Goal: Task Accomplishment & Management: Manage account settings

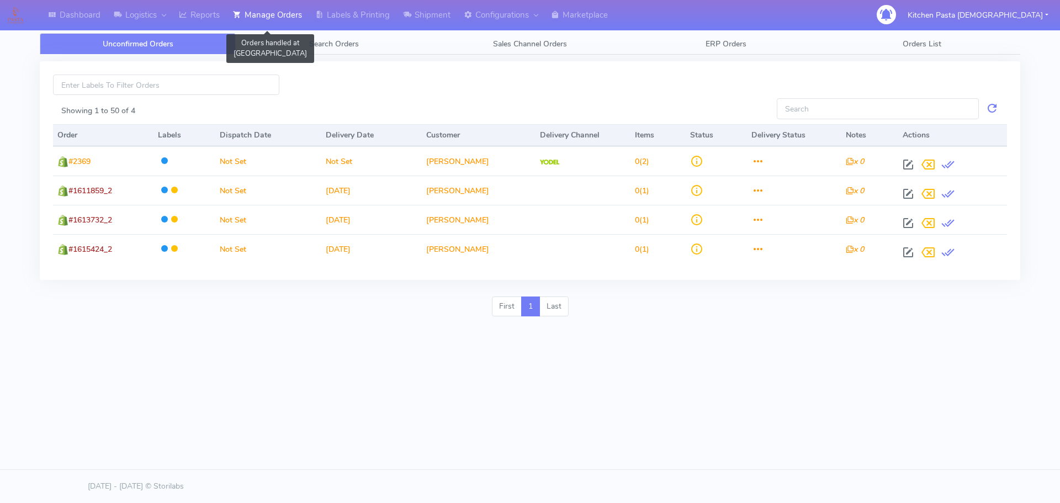
click at [284, 15] on link "Manage Orders" at bounding box center [267, 15] width 82 height 30
click at [351, 50] on link "Search Orders" at bounding box center [334, 44] width 196 height 22
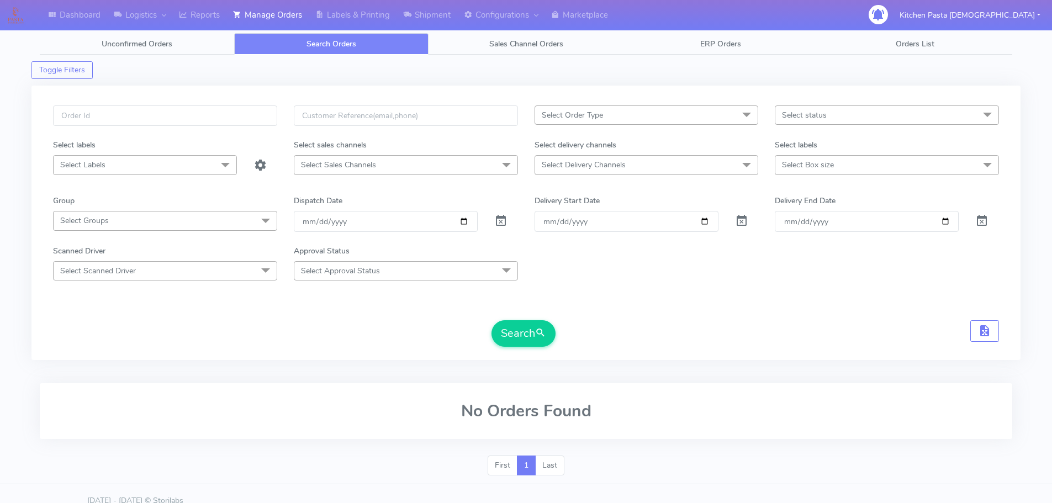
drag, startPoint x: 222, startPoint y: 141, endPoint x: 221, endPoint y: 125, distance: 15.5
click at [222, 141] on div "Select labels" at bounding box center [165, 147] width 241 height 16
click at [221, 122] on input "text" at bounding box center [165, 115] width 224 height 20
type input "1616498"
click at [492, 320] on button "Search" at bounding box center [524, 333] width 64 height 27
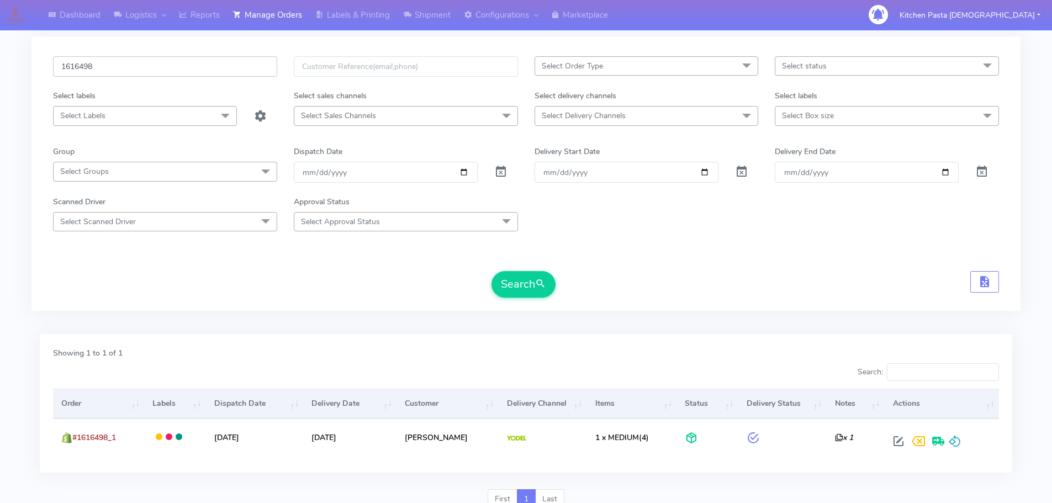
scroll to position [97, 0]
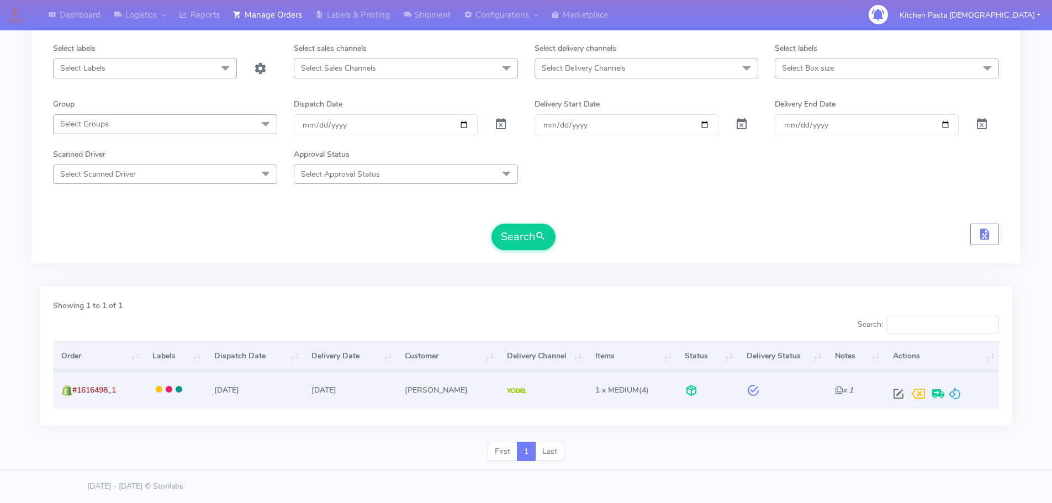
click at [956, 399] on span at bounding box center [954, 396] width 13 height 10
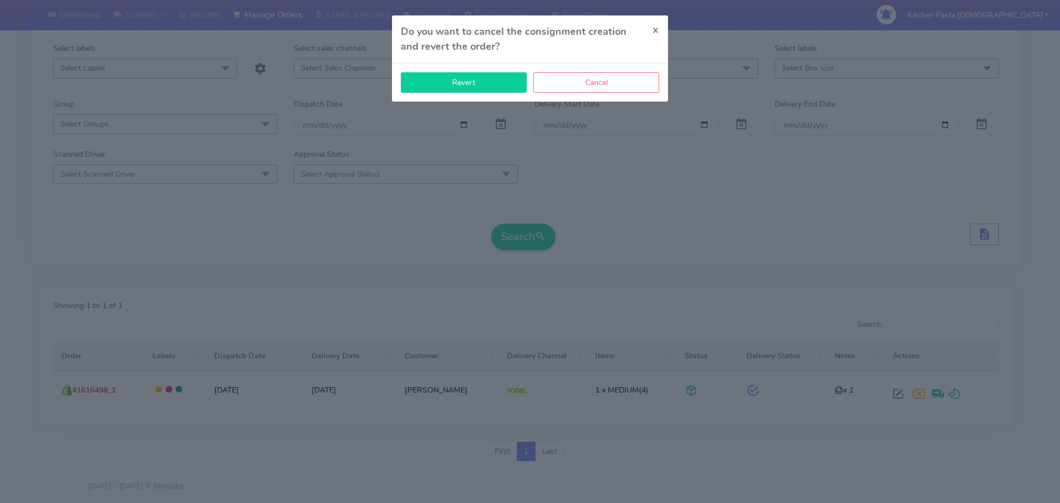
click at [500, 87] on button "Revert" at bounding box center [464, 82] width 126 height 20
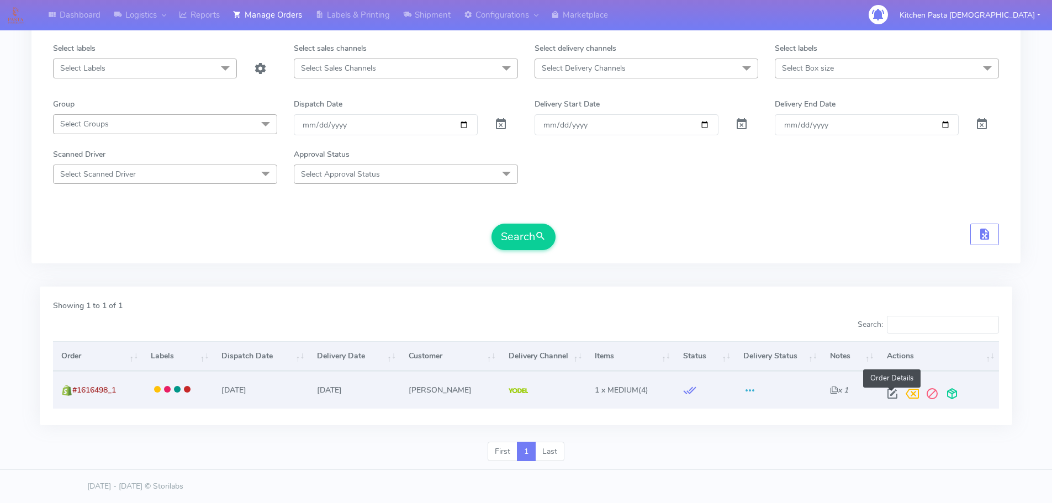
click at [895, 391] on span at bounding box center [893, 396] width 20 height 10
select select "5"
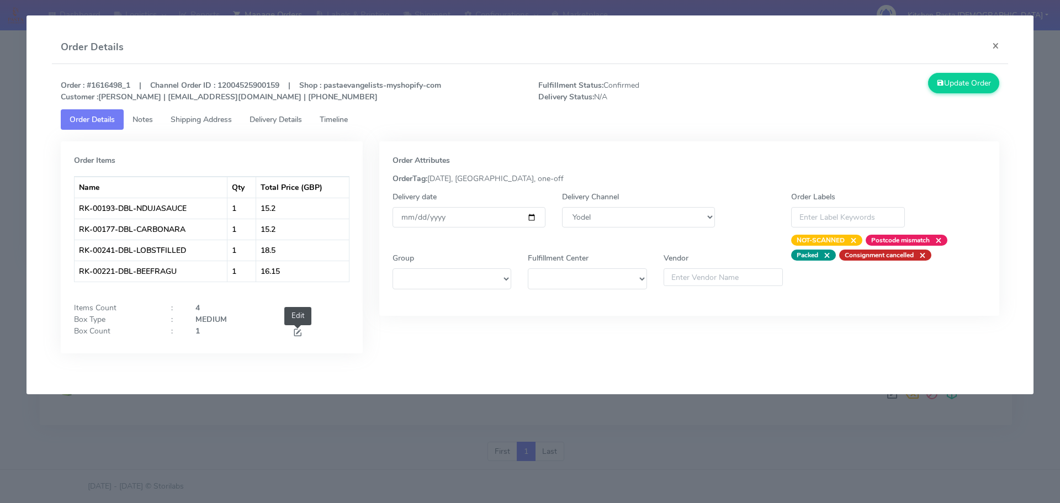
click at [300, 331] on span at bounding box center [298, 334] width 10 height 10
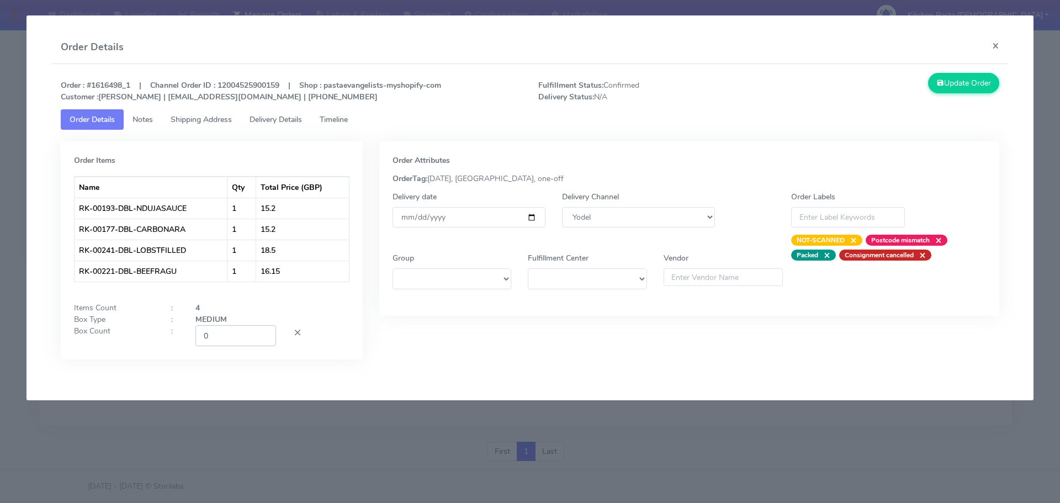
click at [265, 336] on input "0" at bounding box center [236, 335] width 81 height 20
click at [264, 333] on input "1" at bounding box center [236, 335] width 81 height 20
type input "2"
click at [264, 333] on input "2" at bounding box center [236, 335] width 81 height 20
click at [997, 66] on div "Order : #1616498_1 | Channel Order ID : 12004525900159 | Shop : pastaevangelist…" at bounding box center [530, 224] width 957 height 321
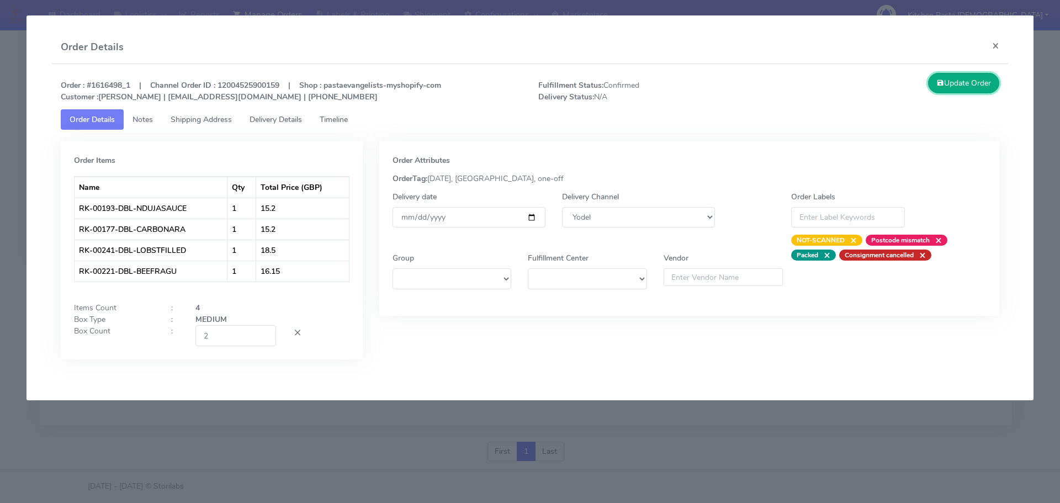
click at [975, 88] on button "Update Order" at bounding box center [964, 83] width 72 height 20
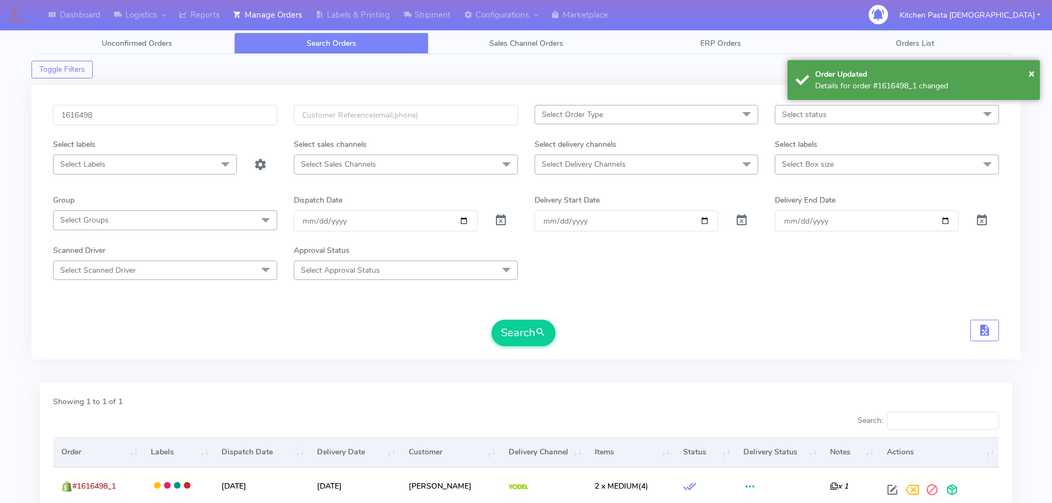
scroll to position [0, 0]
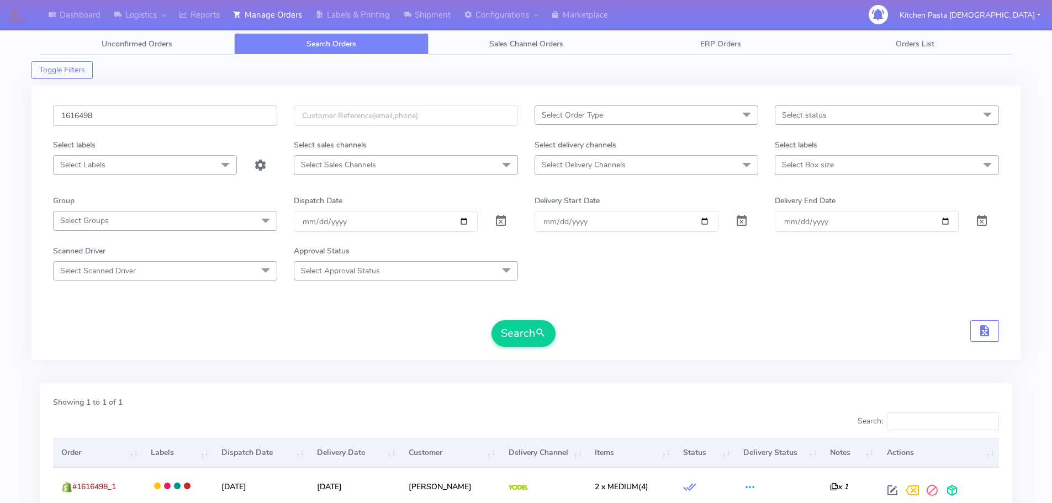
click at [137, 109] on input "1616498" at bounding box center [165, 115] width 224 height 20
type input "1616427"
click at [492, 320] on button "Search" at bounding box center [524, 333] width 64 height 27
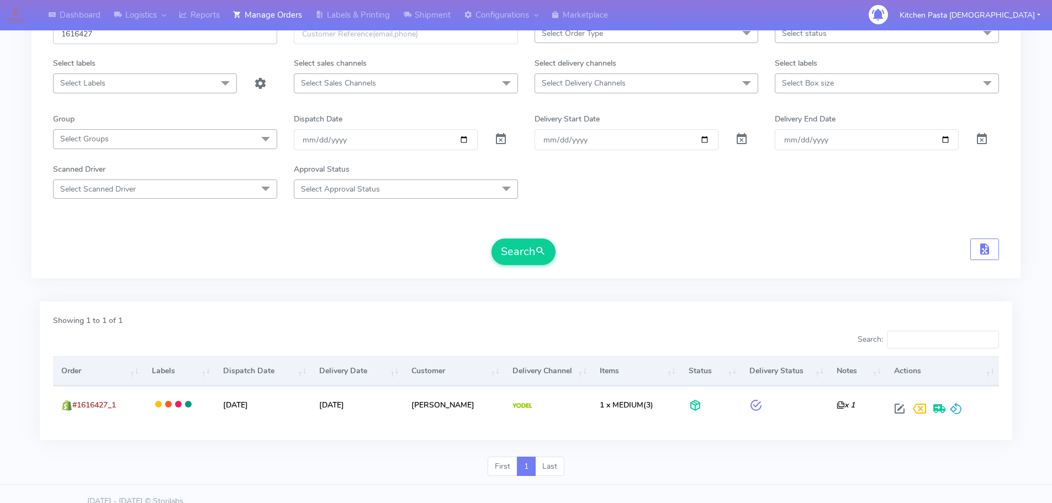
scroll to position [97, 0]
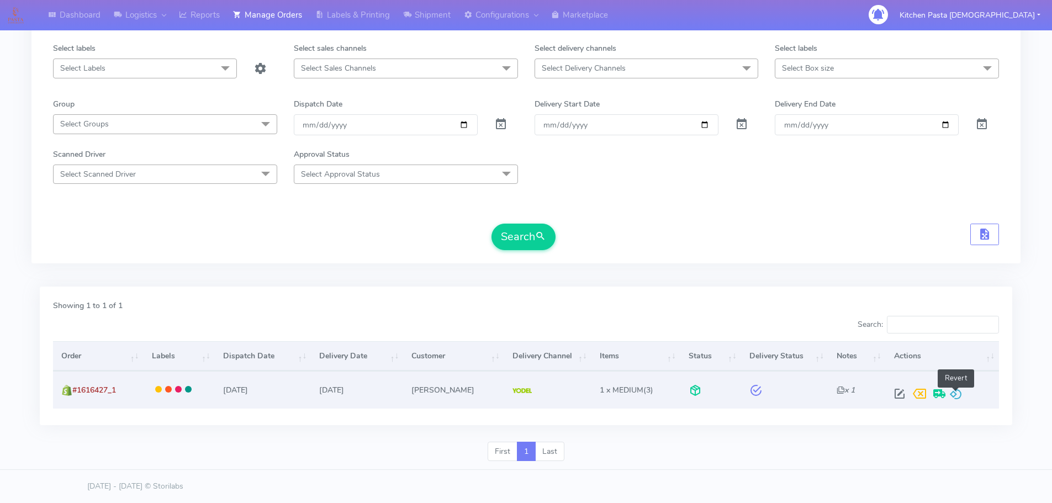
click at [954, 396] on span at bounding box center [955, 396] width 13 height 10
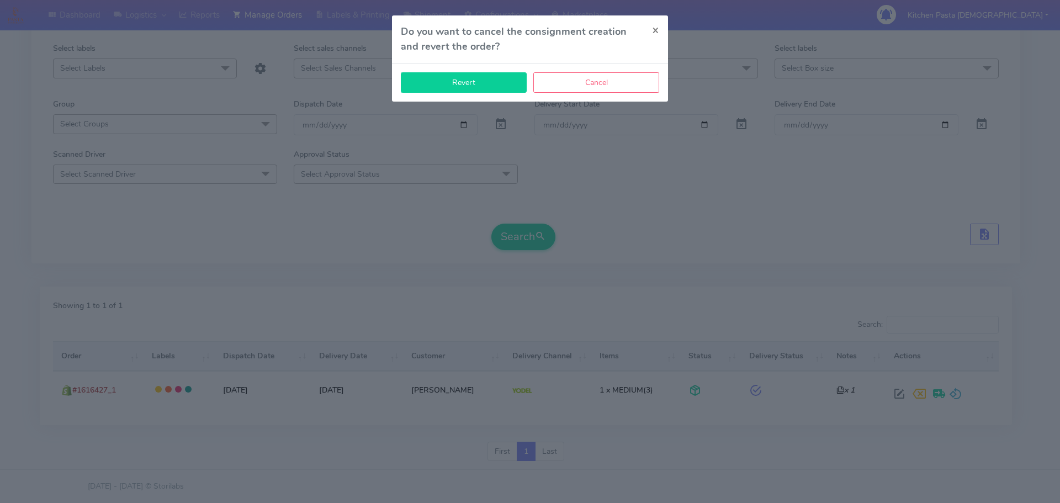
click at [496, 83] on button "Revert" at bounding box center [464, 82] width 126 height 20
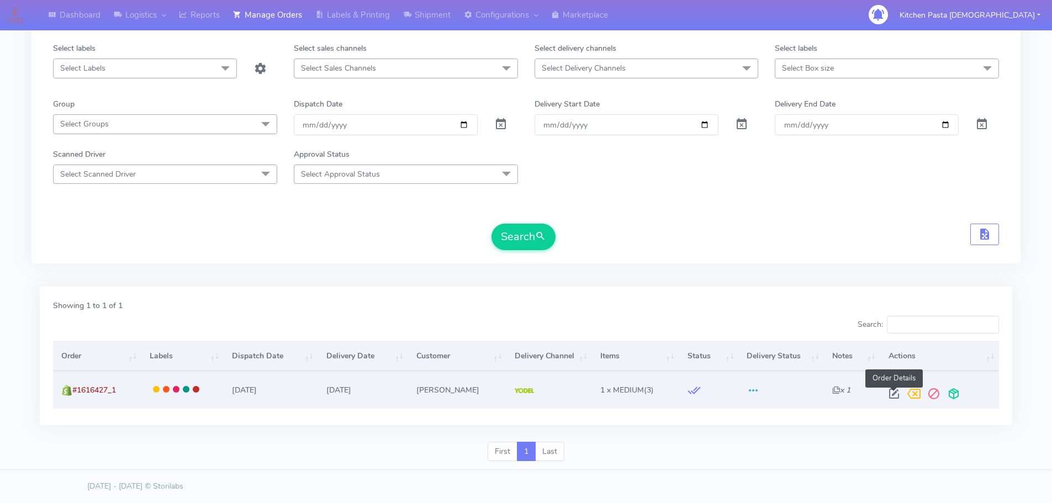
click at [884, 395] on span at bounding box center [894, 396] width 20 height 10
select select "5"
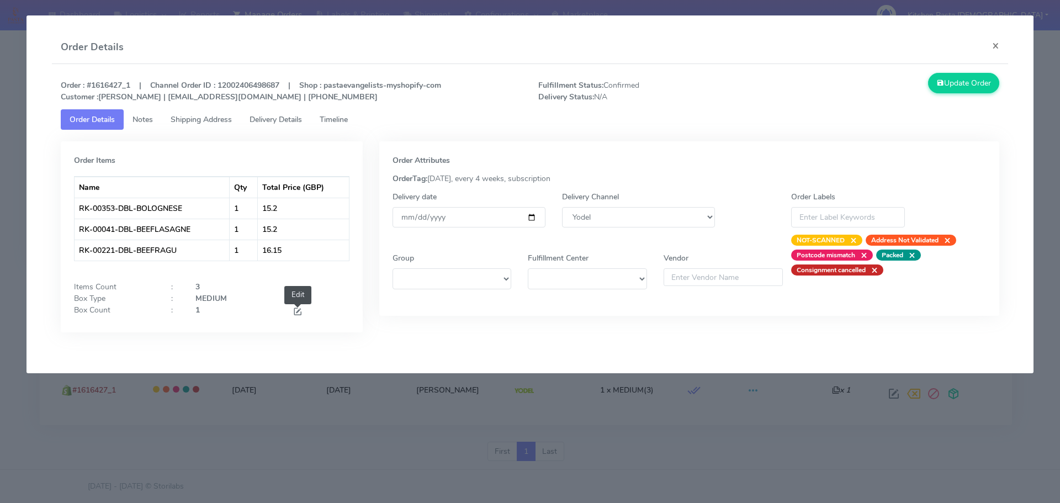
click at [302, 312] on span at bounding box center [298, 313] width 10 height 10
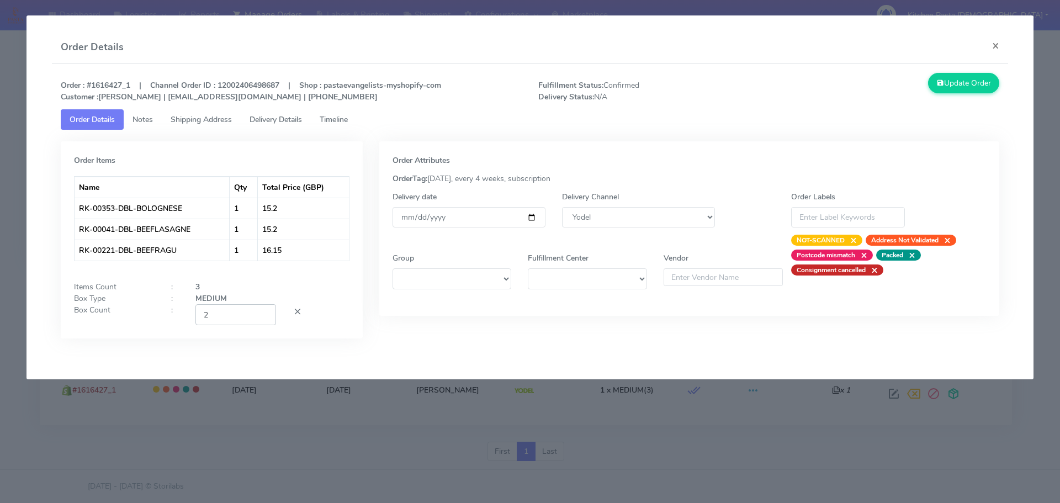
type input "2"
click at [267, 311] on input "2" at bounding box center [236, 314] width 81 height 20
click at [968, 78] on button "Update Order" at bounding box center [964, 83] width 72 height 20
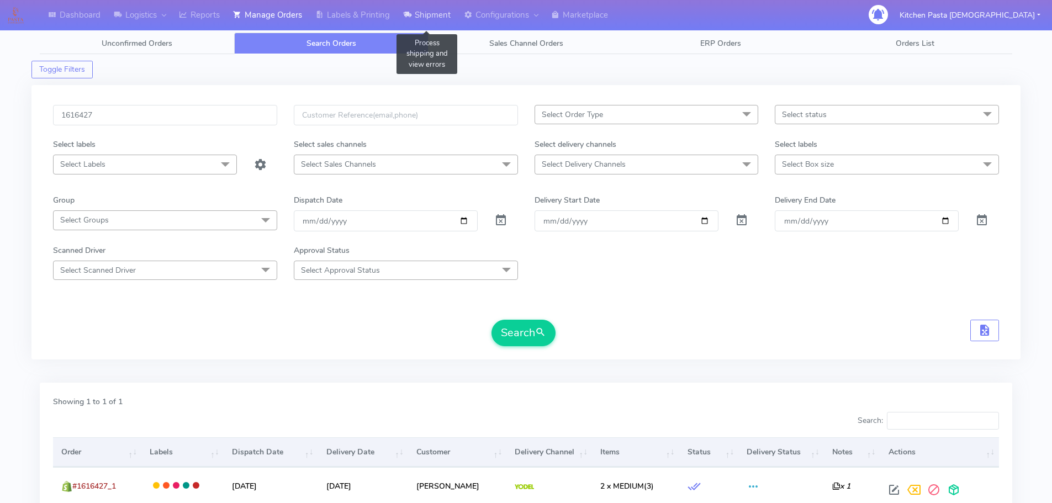
scroll to position [0, 0]
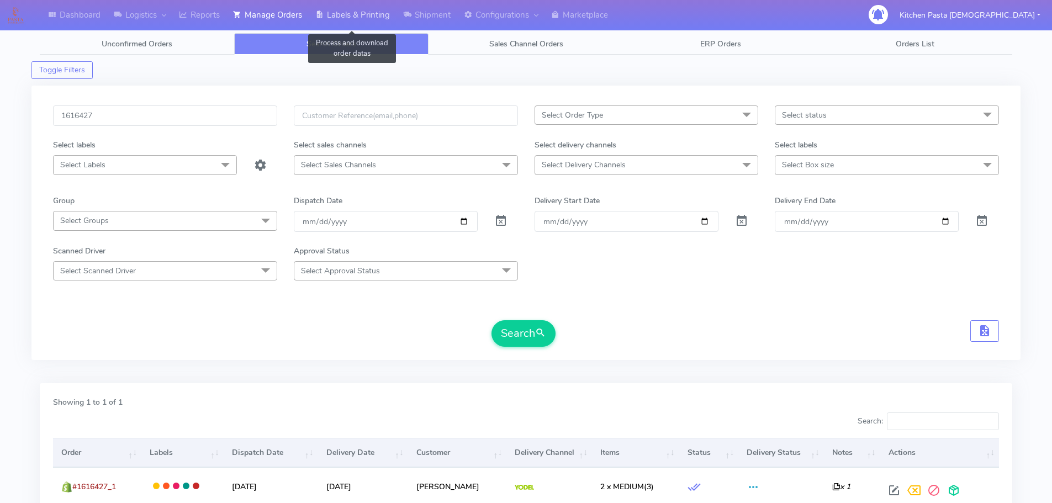
drag, startPoint x: 393, startPoint y: 18, endPoint x: 393, endPoint y: 26, distance: 8.3
click at [393, 18] on link "Labels & Printing" at bounding box center [353, 15] width 88 height 30
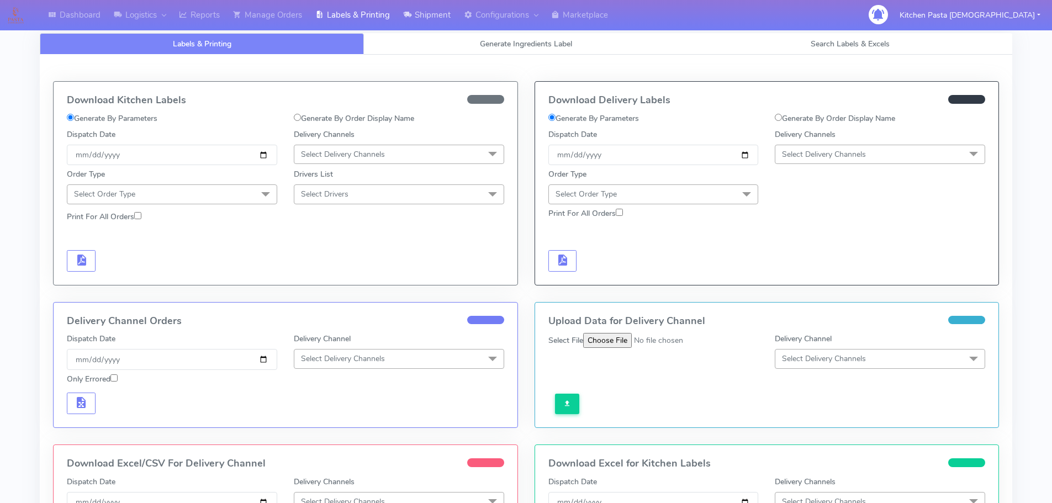
click at [439, 13] on link "Shipment" at bounding box center [427, 15] width 61 height 30
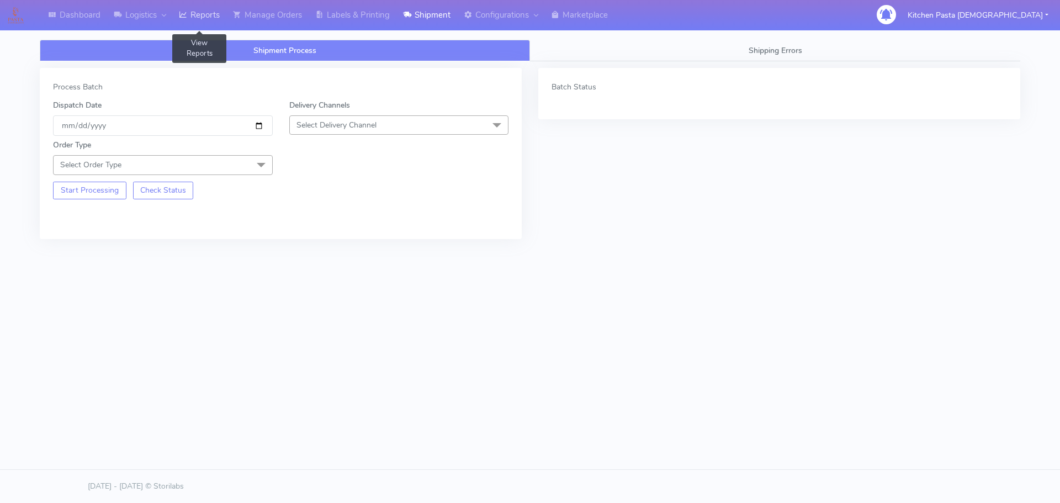
click at [220, 17] on link "Reports" at bounding box center [199, 15] width 54 height 30
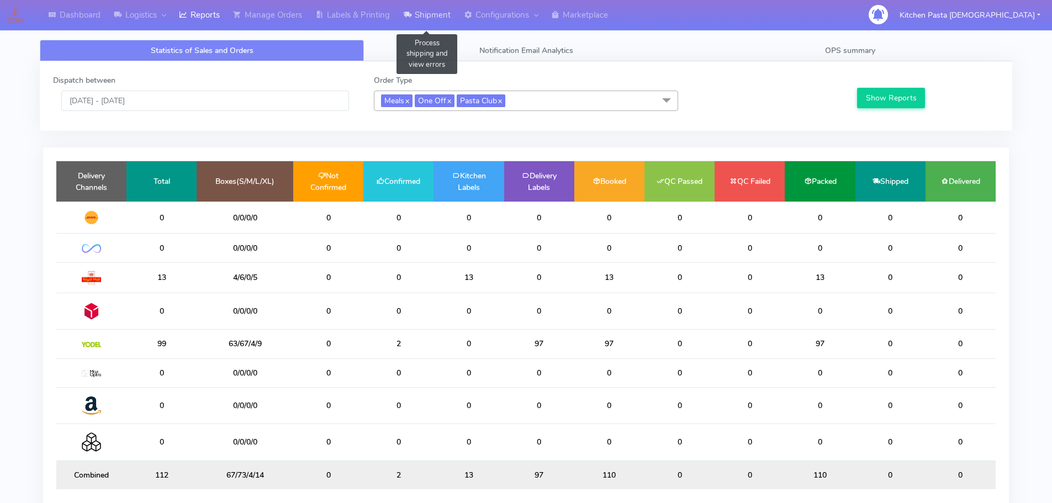
click at [439, 10] on link "Shipment" at bounding box center [427, 15] width 61 height 30
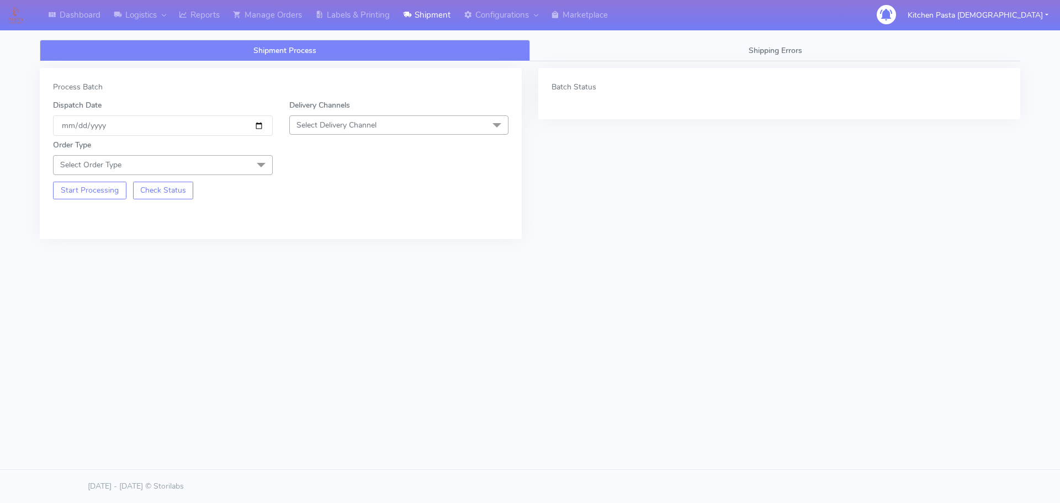
click at [401, 126] on span "Select Delivery Channel" at bounding box center [399, 124] width 220 height 19
click at [316, 248] on div "Yodel" at bounding box center [400, 250] width 208 height 12
click at [236, 161] on span "Select Order Type" at bounding box center [163, 164] width 220 height 19
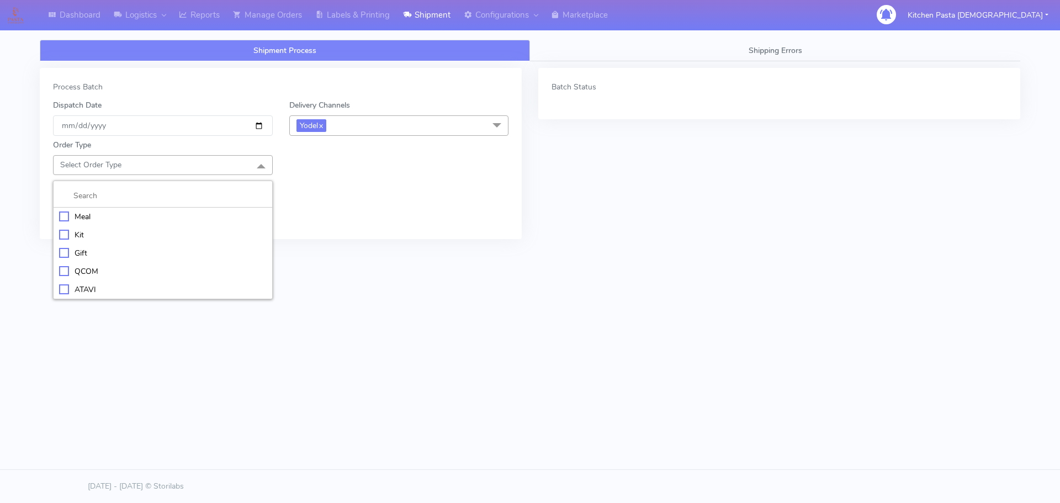
click at [191, 217] on div "Meal" at bounding box center [163, 217] width 208 height 12
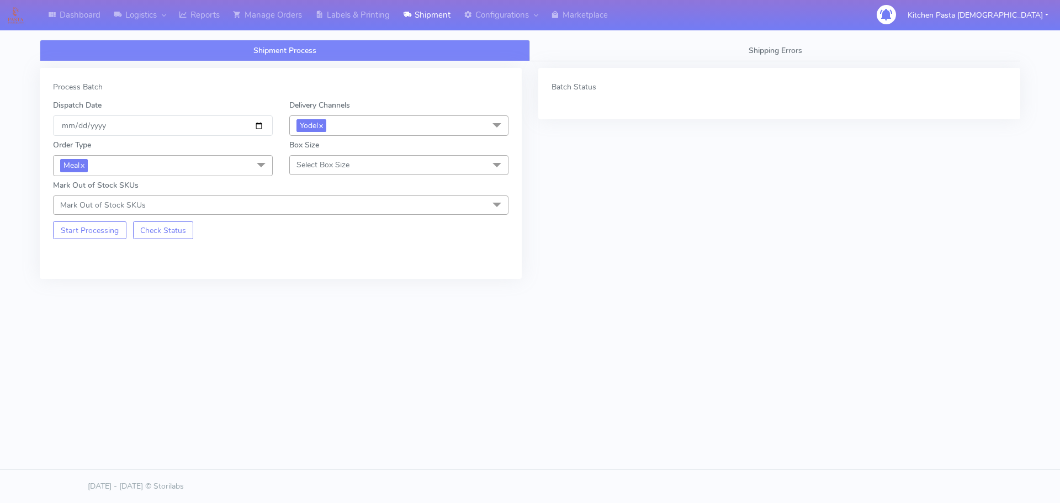
click at [305, 161] on span "Select Box Size" at bounding box center [323, 165] width 53 height 10
click at [323, 249] on div "Medium" at bounding box center [400, 253] width 208 height 12
click at [92, 236] on button "Start Processing" at bounding box center [89, 230] width 73 height 18
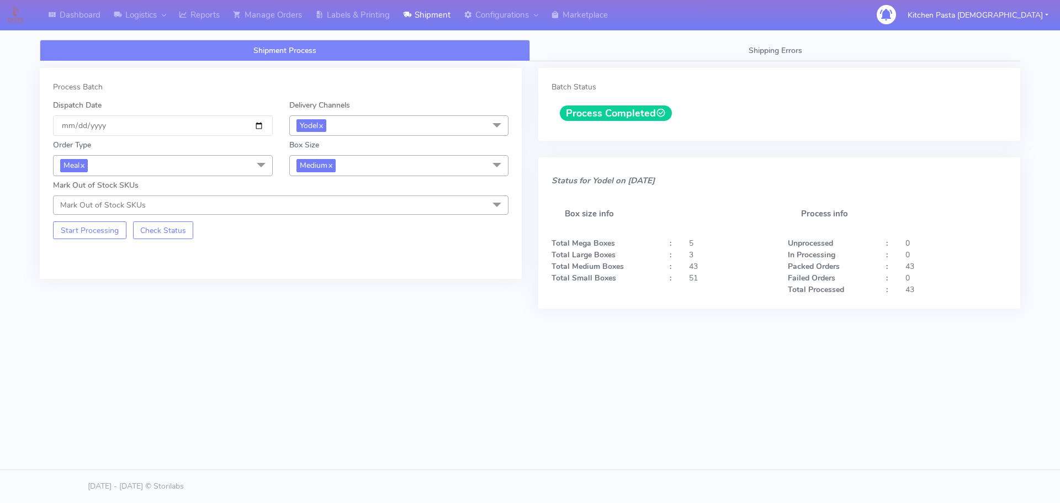
click at [386, 31] on div "Shipment Process Shipping Errors Process Batch Dispatch Date [DATE] Delivery Ch…" at bounding box center [530, 212] width 981 height 385
click at [386, 22] on link "Labels & Printing" at bounding box center [353, 15] width 88 height 30
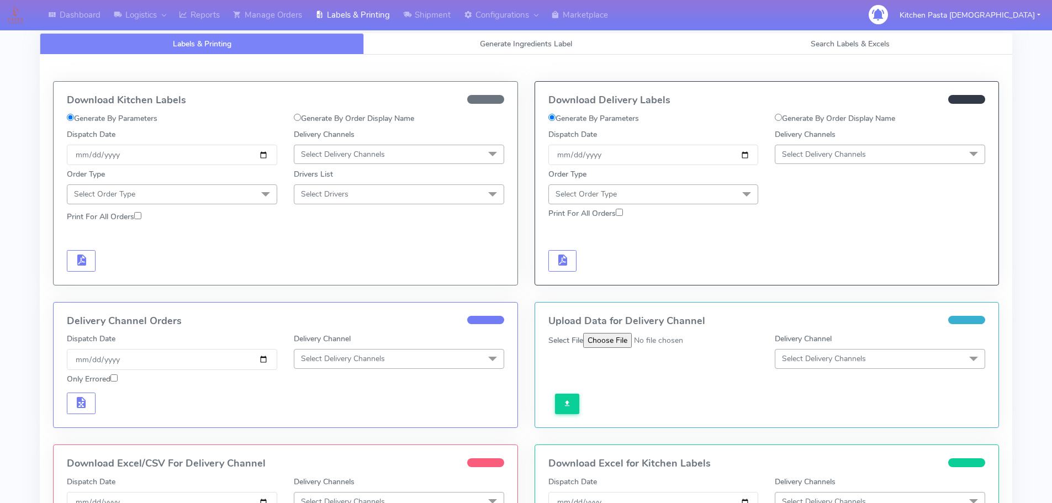
click at [826, 167] on div "Order Type Select Order Type Meal Kit Gift QCOM ATAVI" at bounding box center [767, 184] width 454 height 39
click at [834, 152] on span "Select Delivery Channels" at bounding box center [824, 154] width 84 height 10
click at [809, 270] on li "Yodel" at bounding box center [879, 279] width 209 height 18
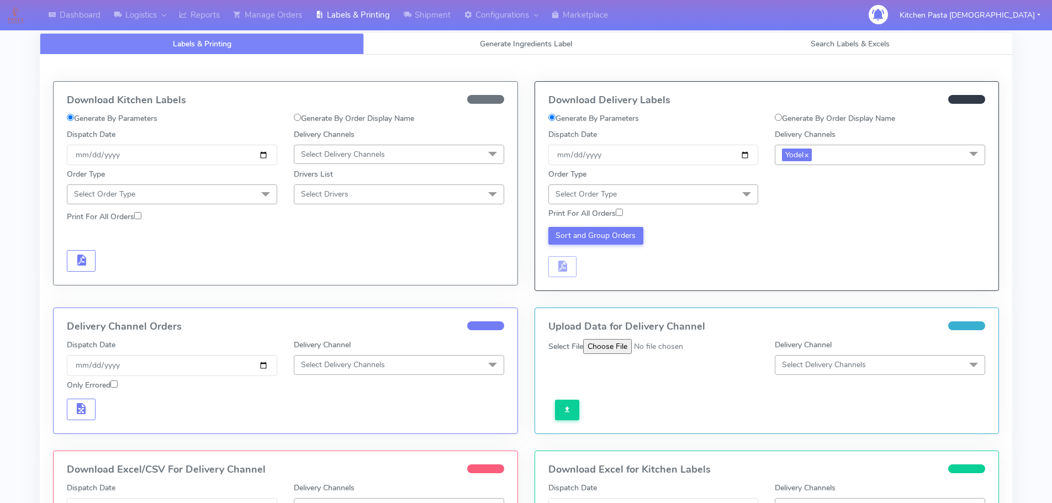
click at [734, 197] on span "Select Order Type" at bounding box center [653, 193] width 210 height 19
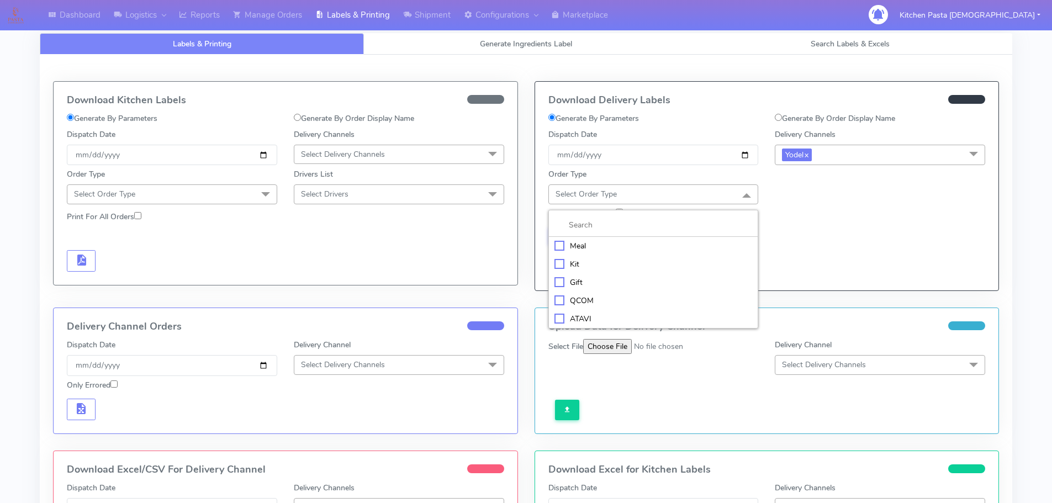
click at [672, 247] on div "Meal" at bounding box center [654, 246] width 198 height 12
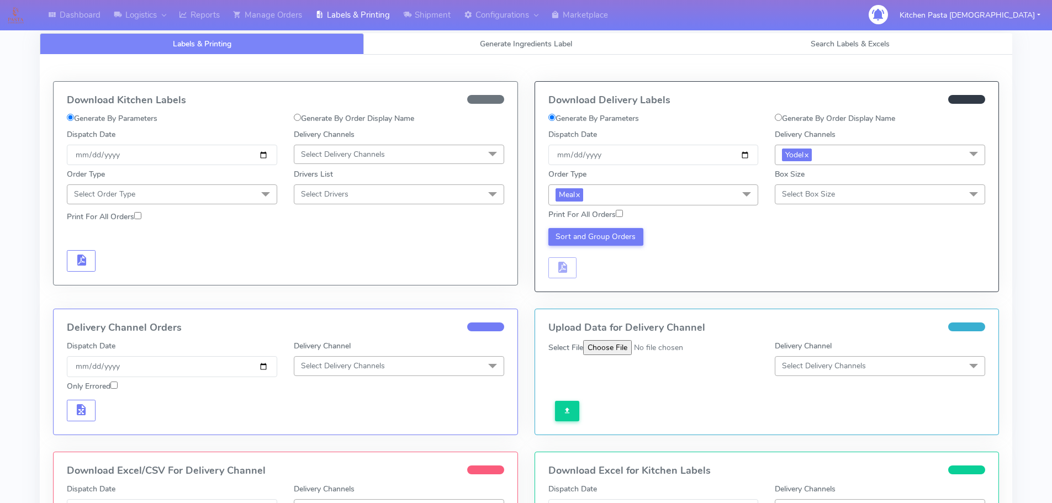
drag, startPoint x: 774, startPoint y: 205, endPoint x: 785, endPoint y: 201, distance: 11.6
click at [778, 203] on form "Generate By Parameters Generate By Order Display Name Dispatch Date [DATE] Deli…" at bounding box center [766, 196] width 437 height 166
click at [800, 193] on span "Select Box Size" at bounding box center [808, 194] width 53 height 10
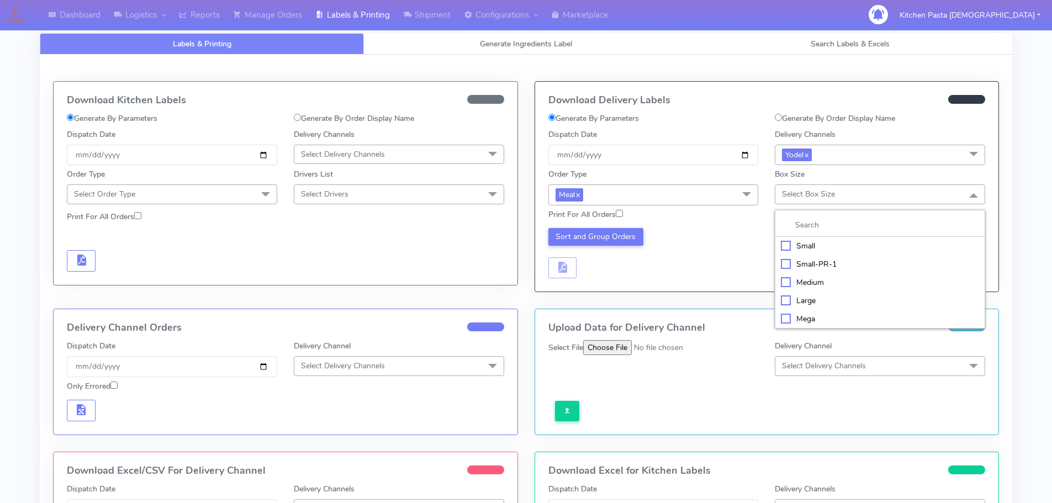
click at [818, 287] on div "Medium" at bounding box center [880, 283] width 198 height 12
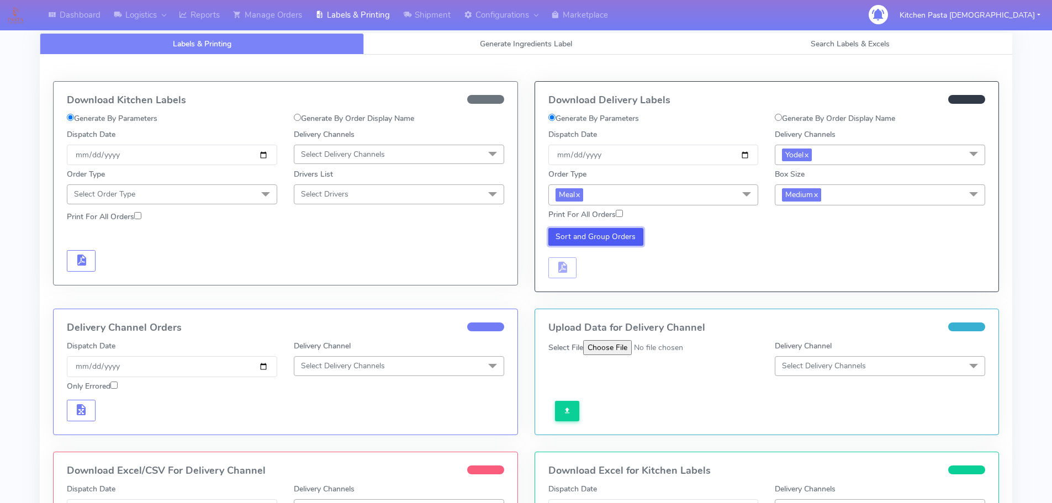
click at [637, 243] on button "Sort and Group Orders" at bounding box center [596, 237] width 96 height 18
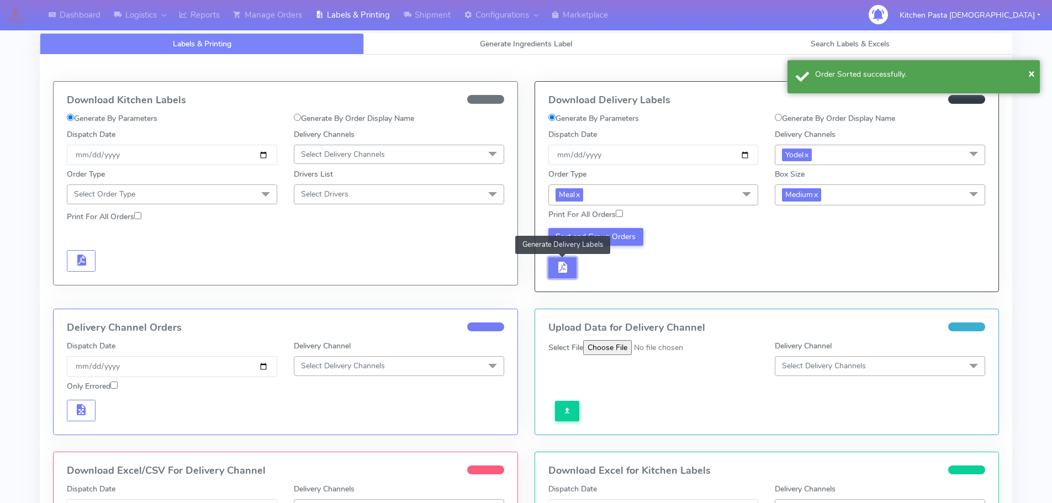
click at [569, 268] on button "button" at bounding box center [562, 268] width 29 height 22
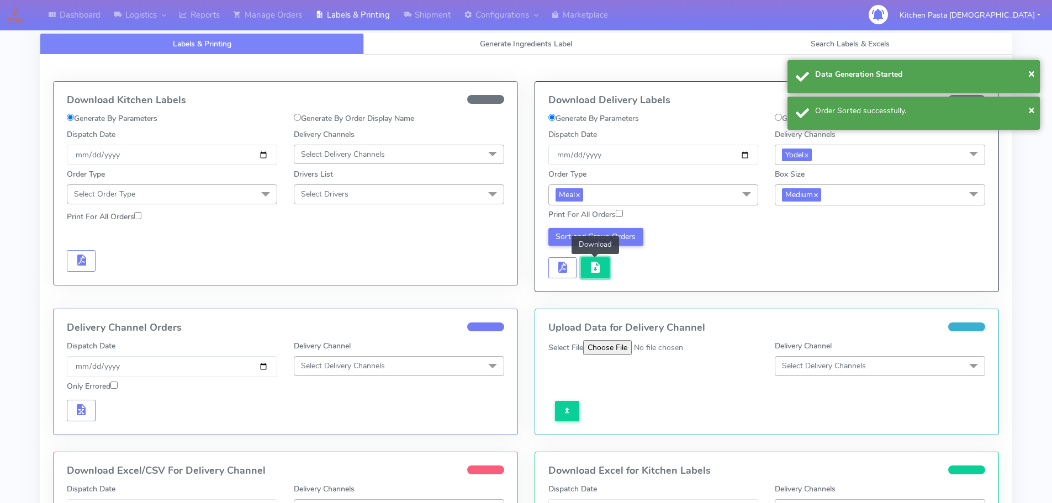
click at [593, 266] on span "button" at bounding box center [595, 270] width 13 height 10
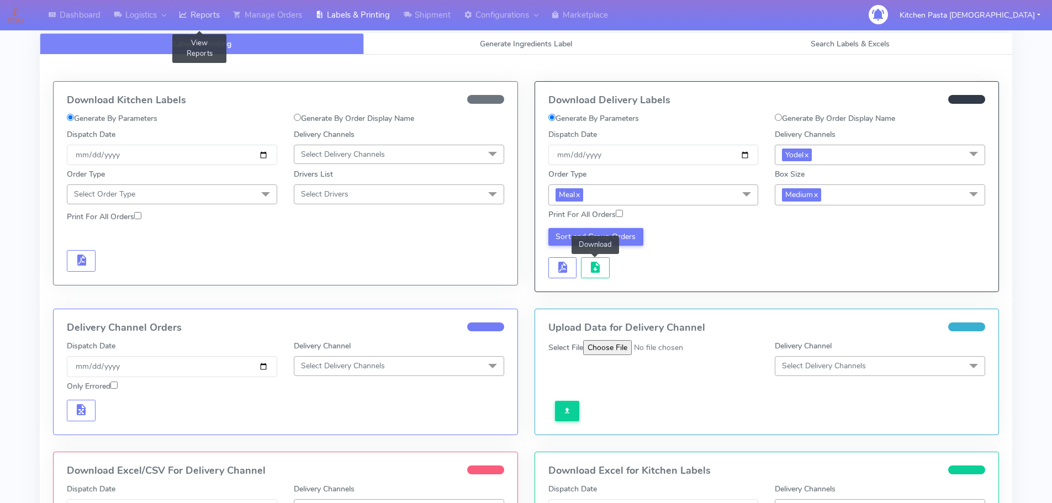
click at [183, 17] on icon at bounding box center [183, 14] width 8 height 11
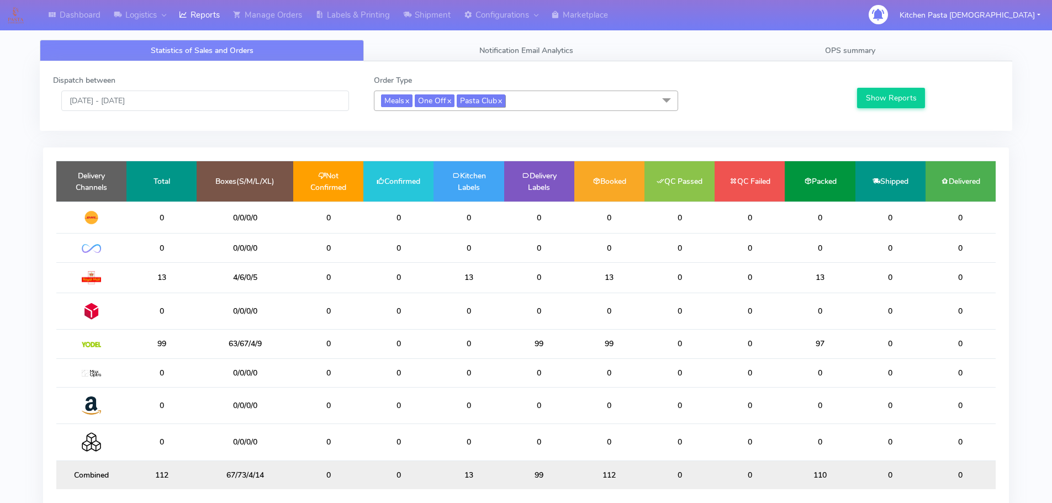
click at [499, 103] on span "Pasta Club x" at bounding box center [481, 100] width 49 height 13
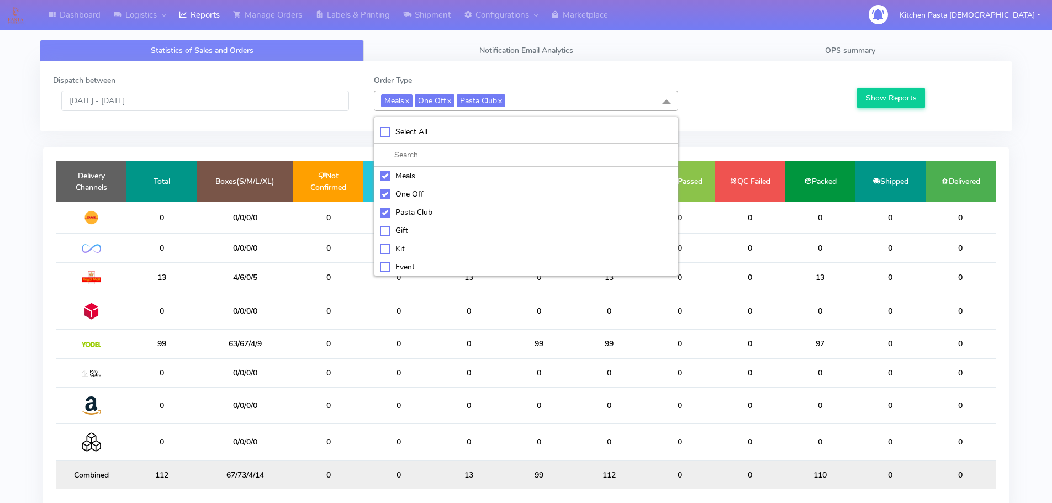
click at [413, 119] on div "Select All Meals One Off Pasta Club Gift Kit Event Unknown QCOM ATAVI" at bounding box center [526, 197] width 304 height 160
click at [408, 123] on li "Select All" at bounding box center [525, 131] width 303 height 23
checkbox input "true"
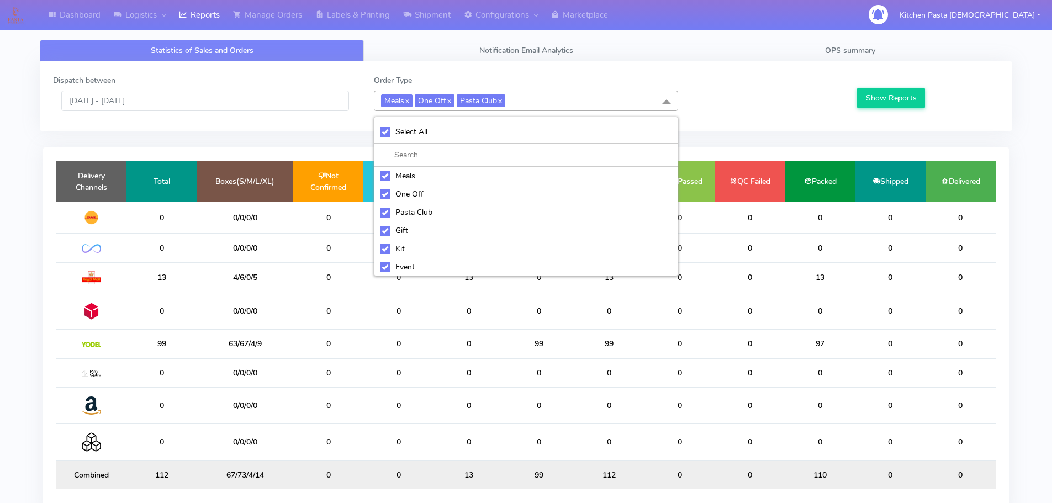
checkbox input "true"
click at [408, 123] on li "UnSelect All" at bounding box center [525, 131] width 303 height 23
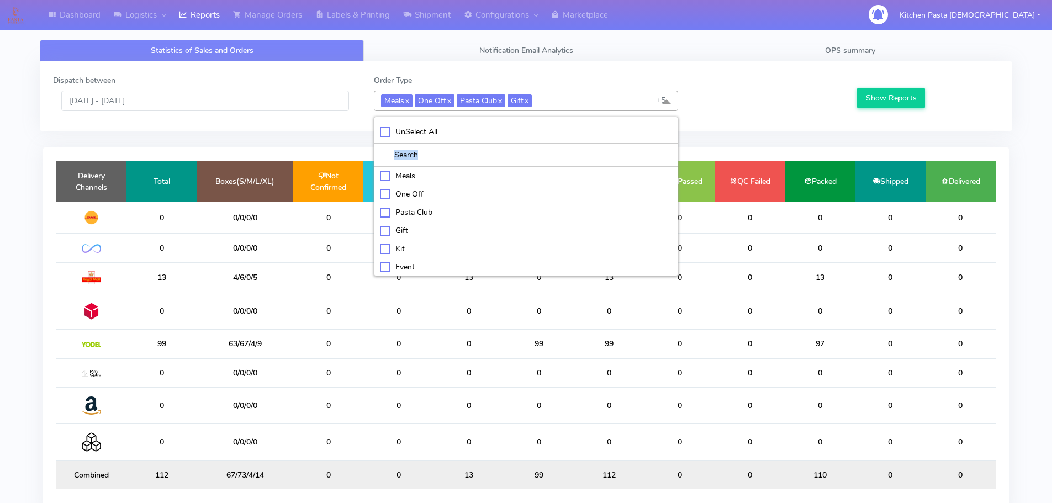
checkbox input "false"
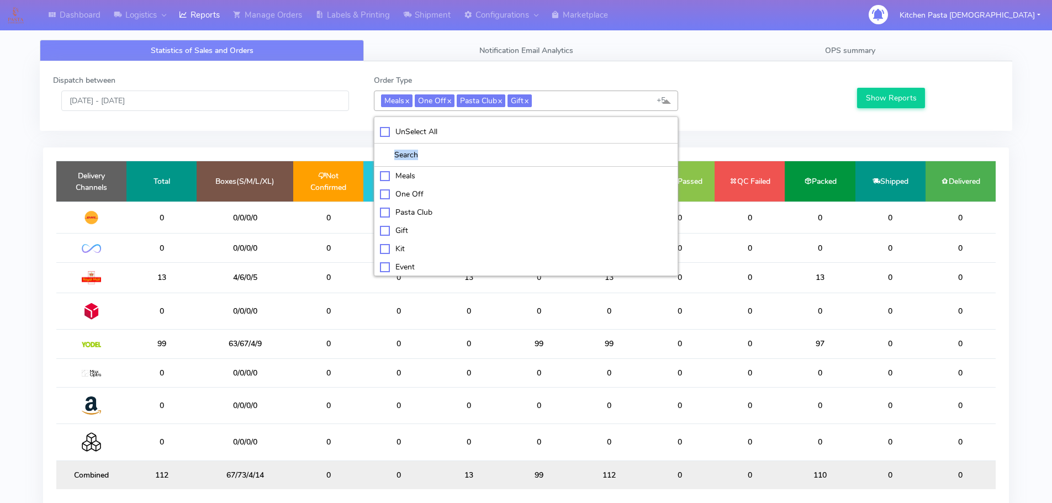
checkbox input "false"
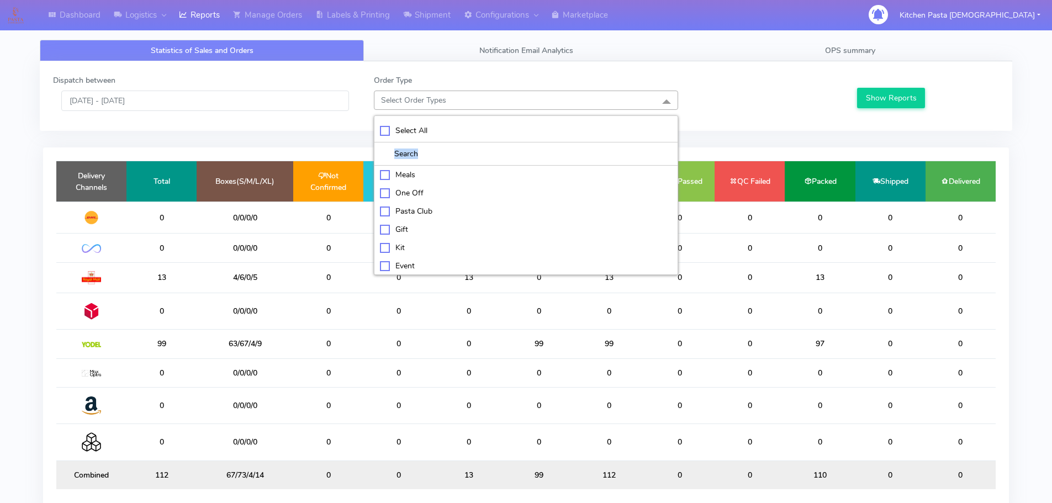
click at [393, 242] on div "Kit" at bounding box center [526, 248] width 292 height 12
checkbox input "true"
click at [444, 273] on li "ATAVI" at bounding box center [525, 266] width 303 height 18
checkbox input "true"
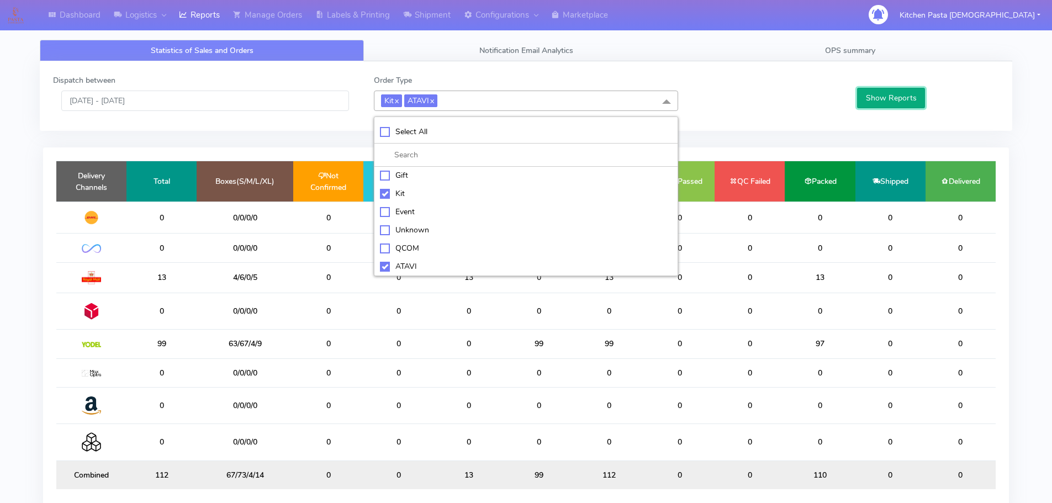
click at [869, 100] on button "Show Reports" at bounding box center [891, 98] width 68 height 20
